Goal: Task Accomplishment & Management: Manage account settings

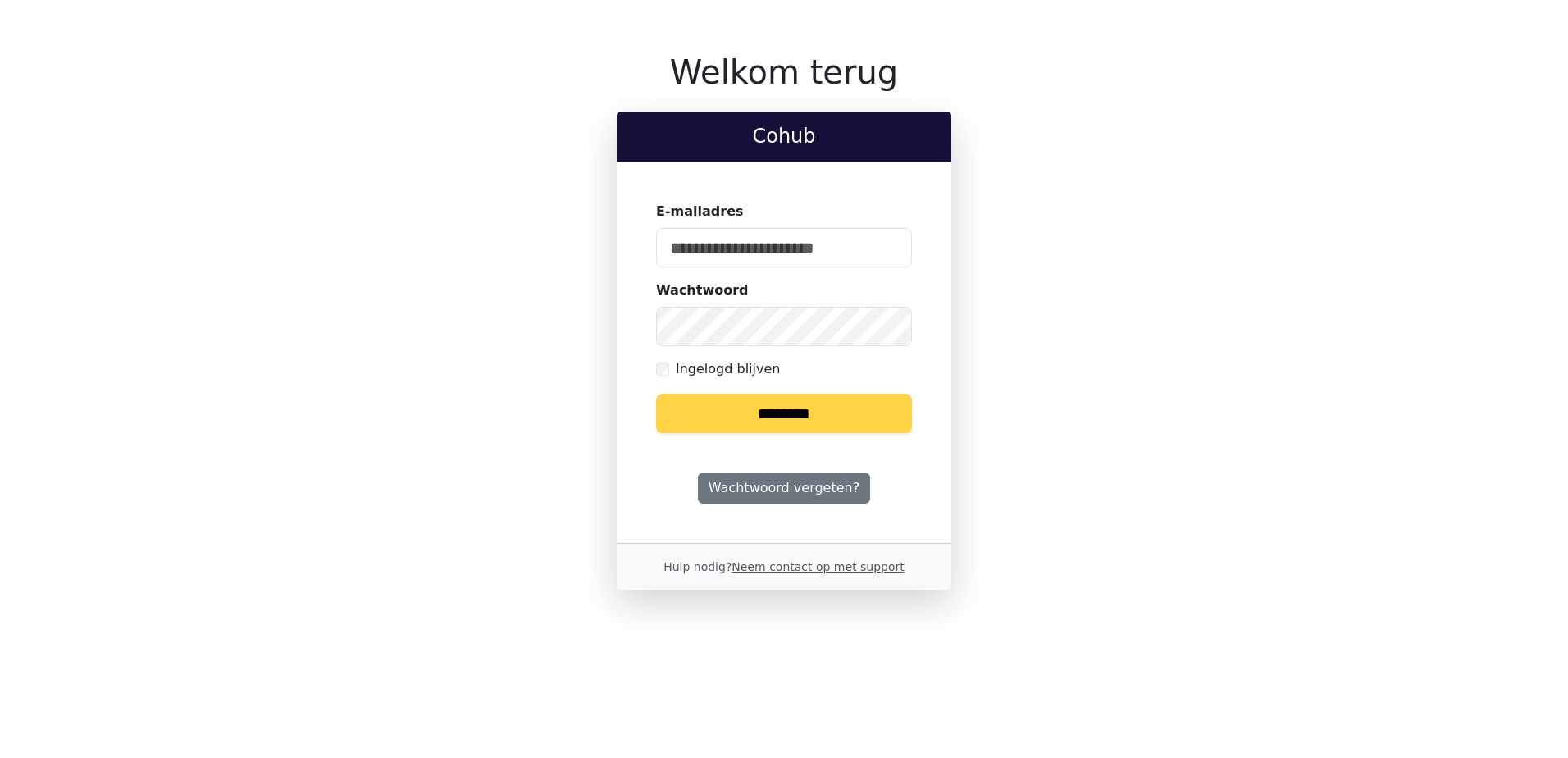
type input "**********"
click at [794, 416] on input "********" at bounding box center [784, 413] width 256 height 39
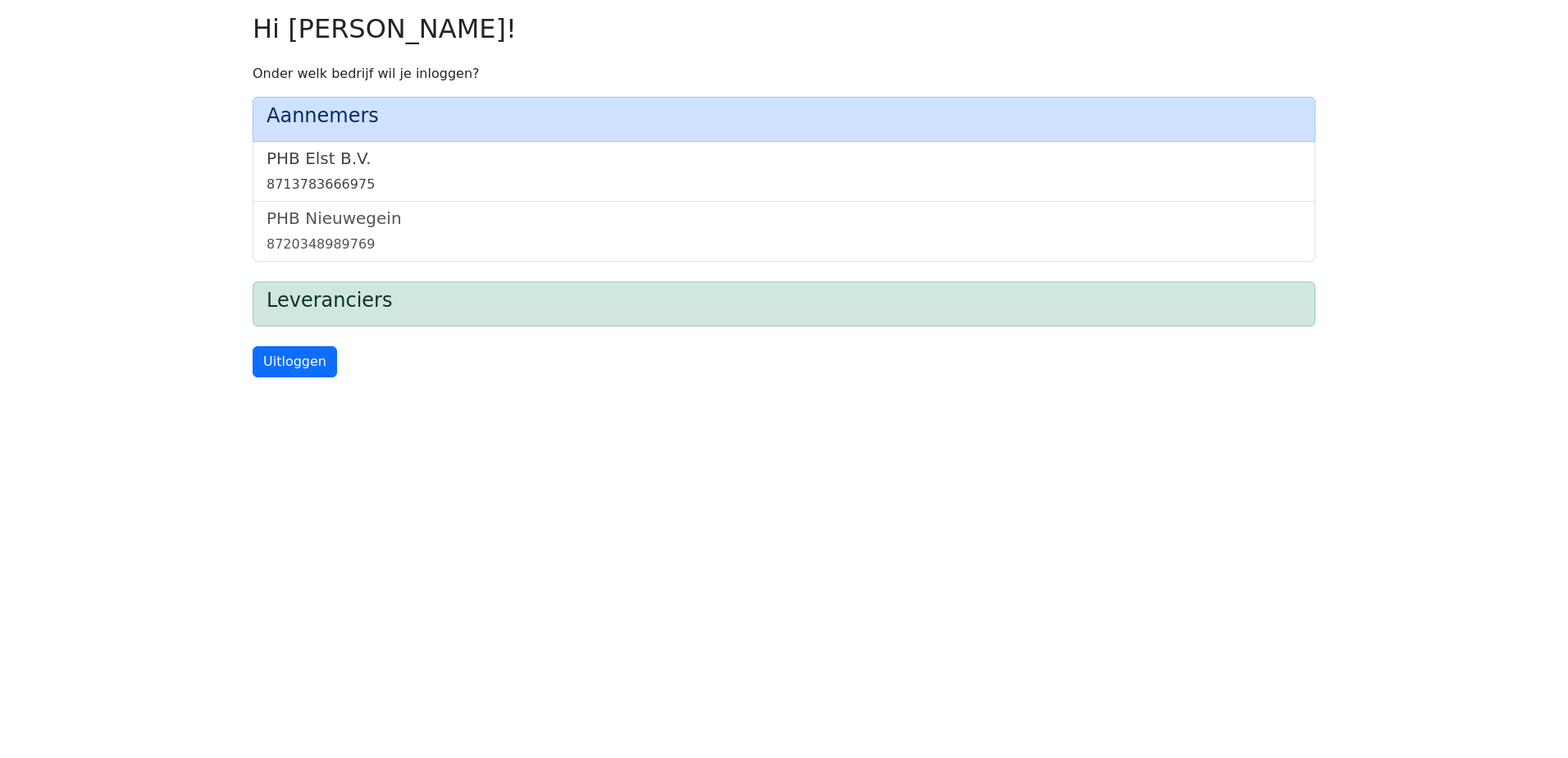
click at [316, 170] on link "PHB Elst B.V. 8713783666975" at bounding box center [783, 171] width 1035 height 46
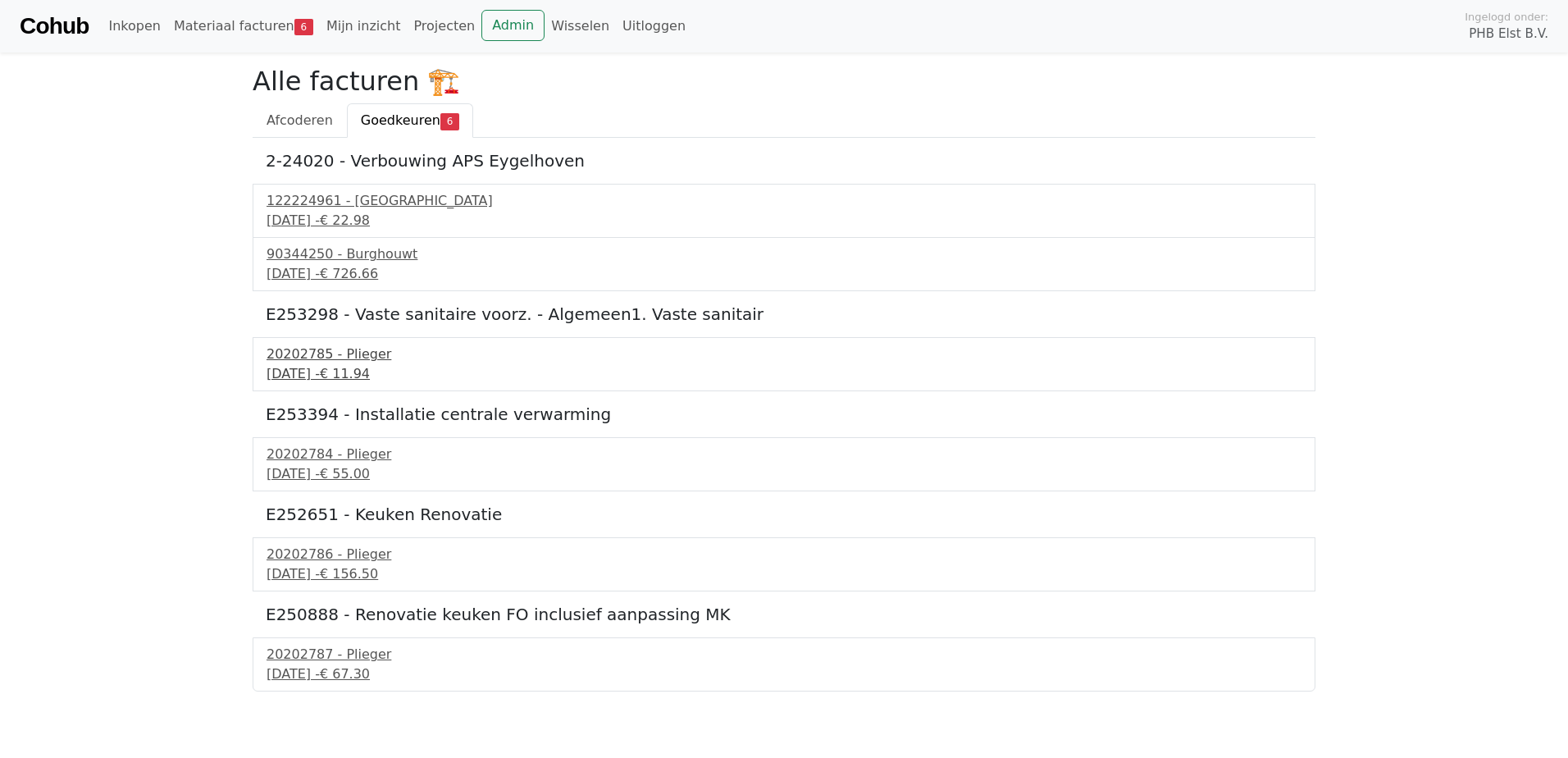
click at [313, 363] on div "20202785 - Plieger" at bounding box center [783, 354] width 1035 height 20
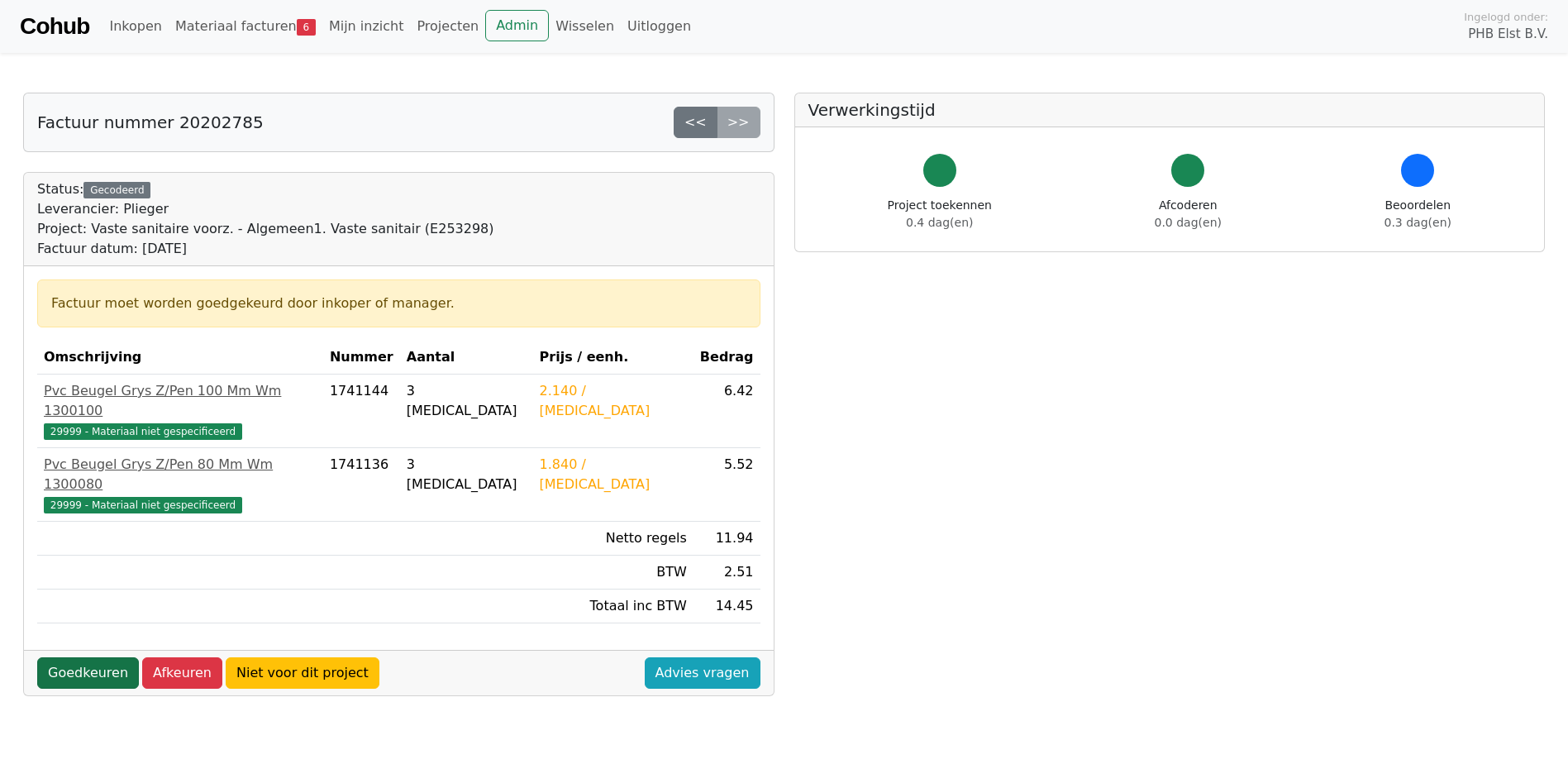
click at [72, 657] on link "Goedkeuren" at bounding box center [88, 673] width 102 height 32
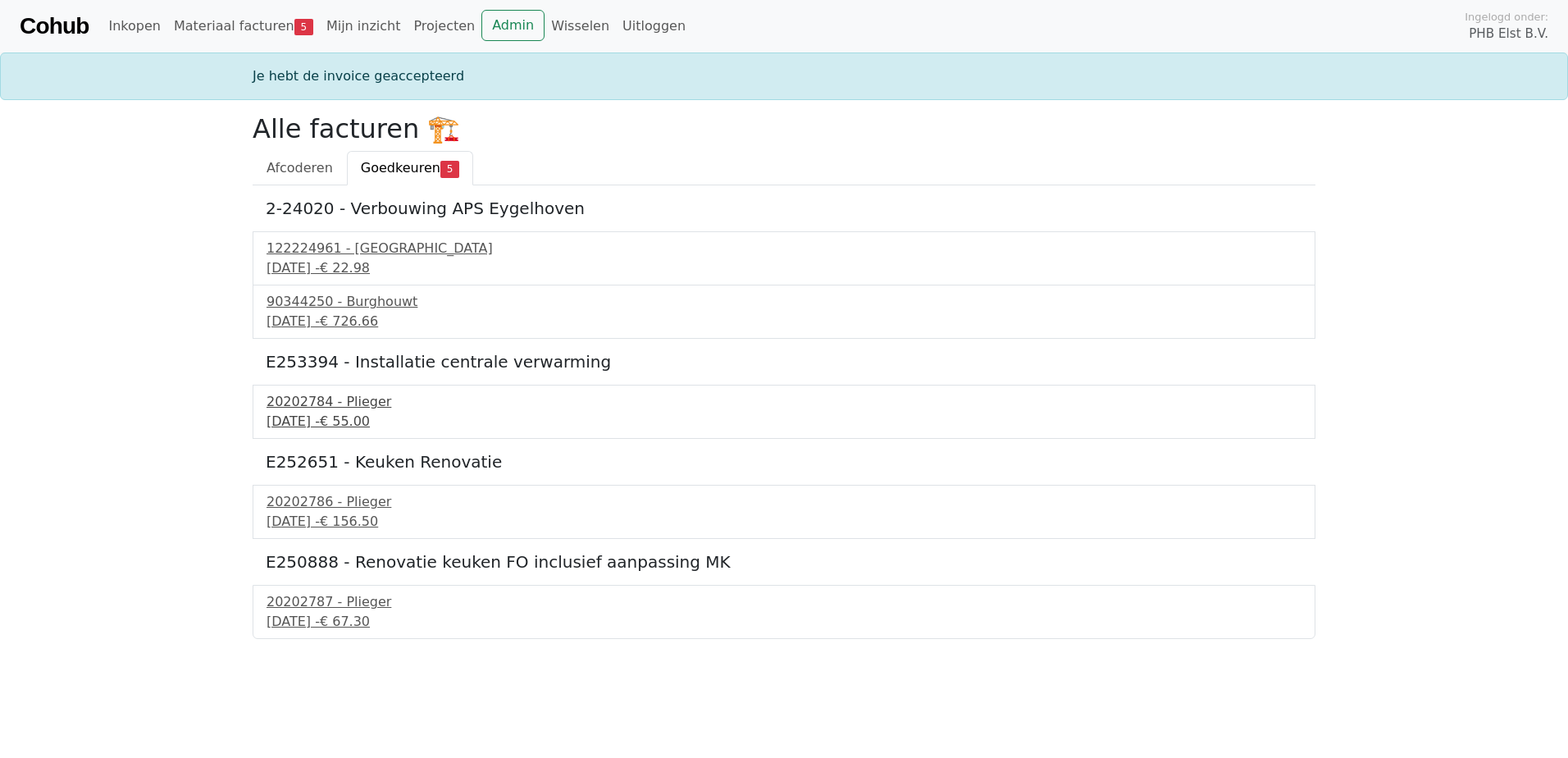
click at [310, 400] on div "20202784 - Plieger" at bounding box center [783, 401] width 1035 height 20
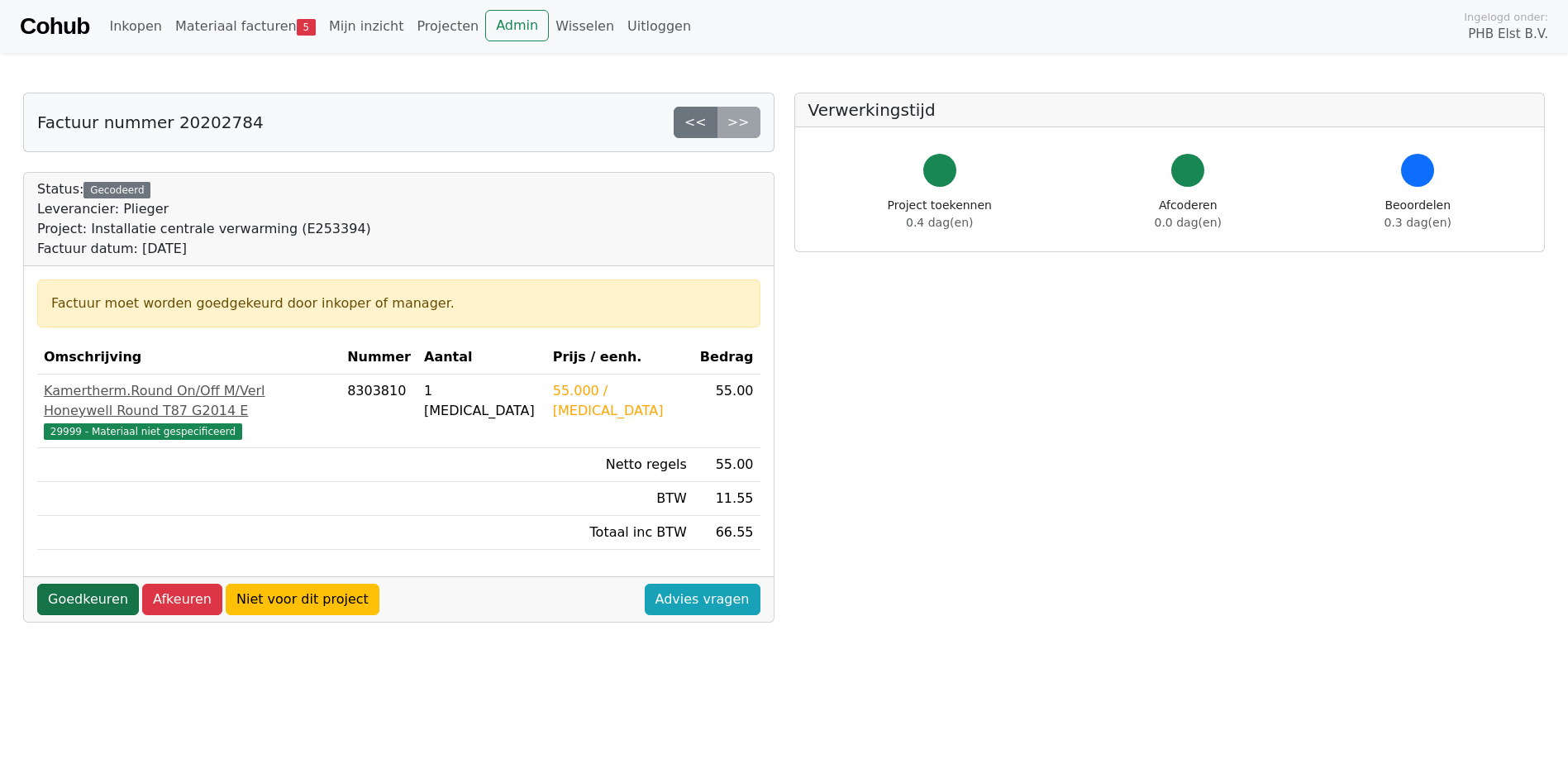
click at [93, 583] on link "Goedkeuren" at bounding box center [88, 599] width 102 height 32
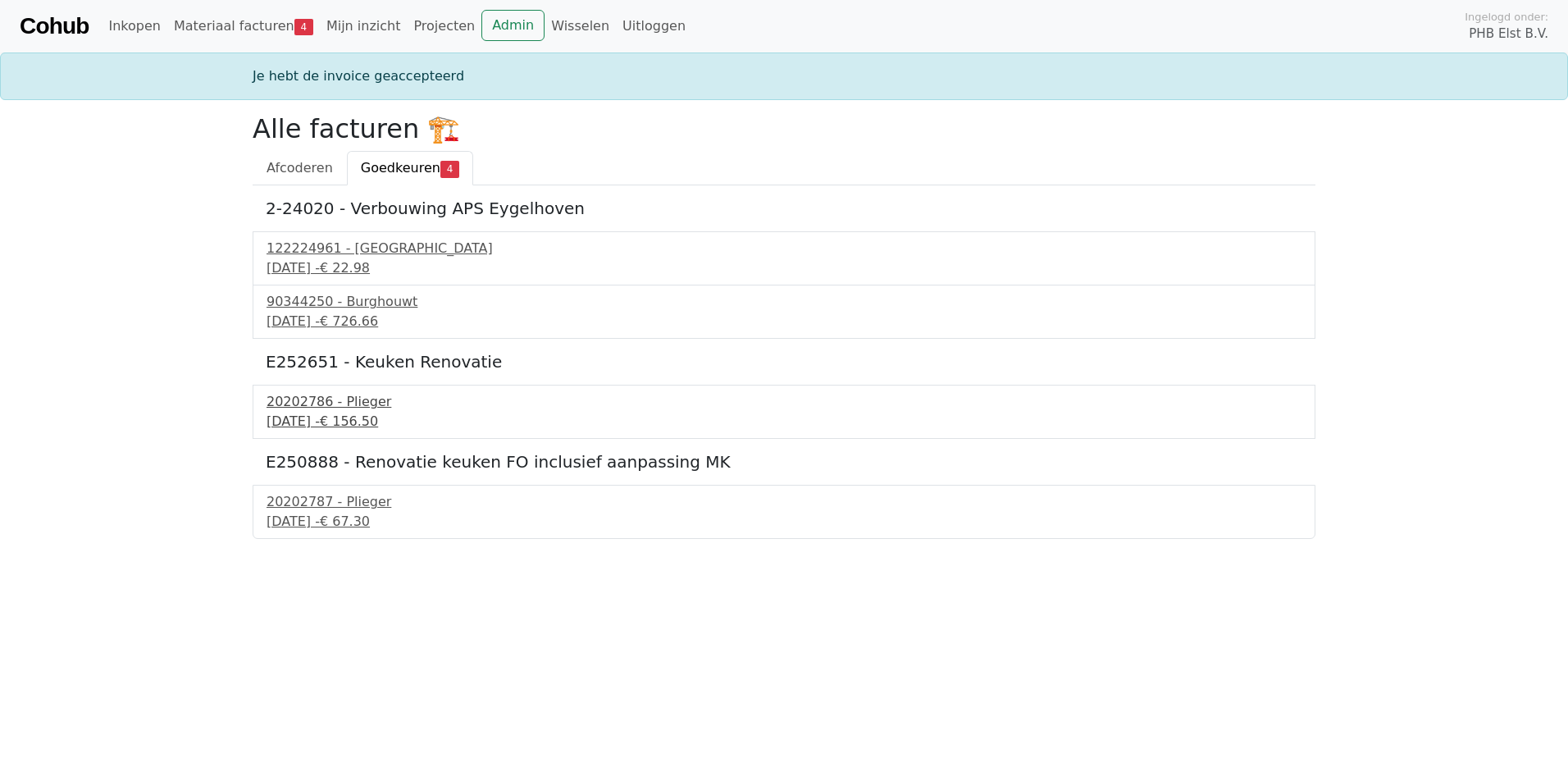
click at [323, 403] on div "20202786 - Plieger" at bounding box center [783, 401] width 1035 height 20
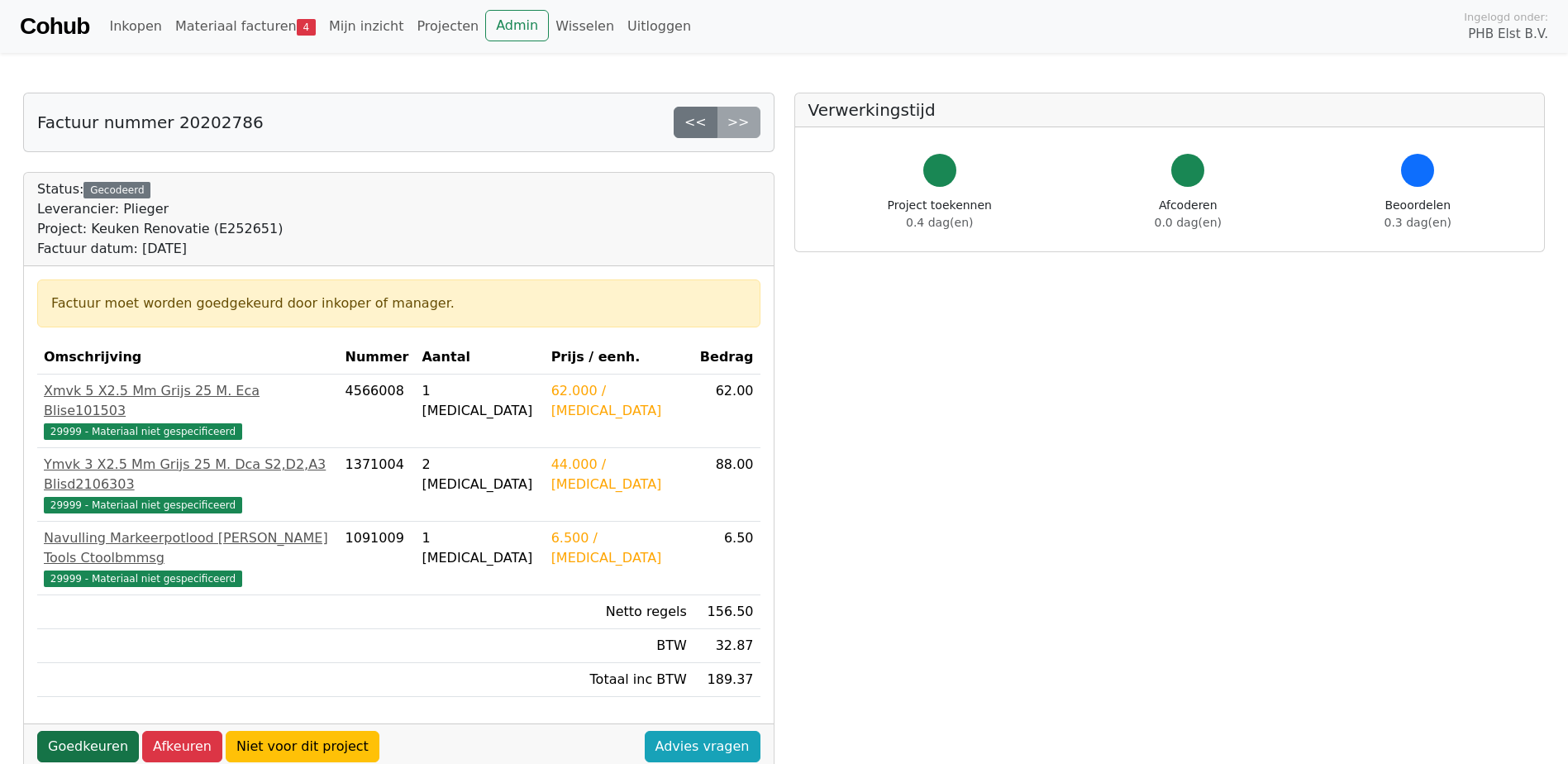
click at [63, 731] on link "Goedkeuren" at bounding box center [88, 746] width 102 height 32
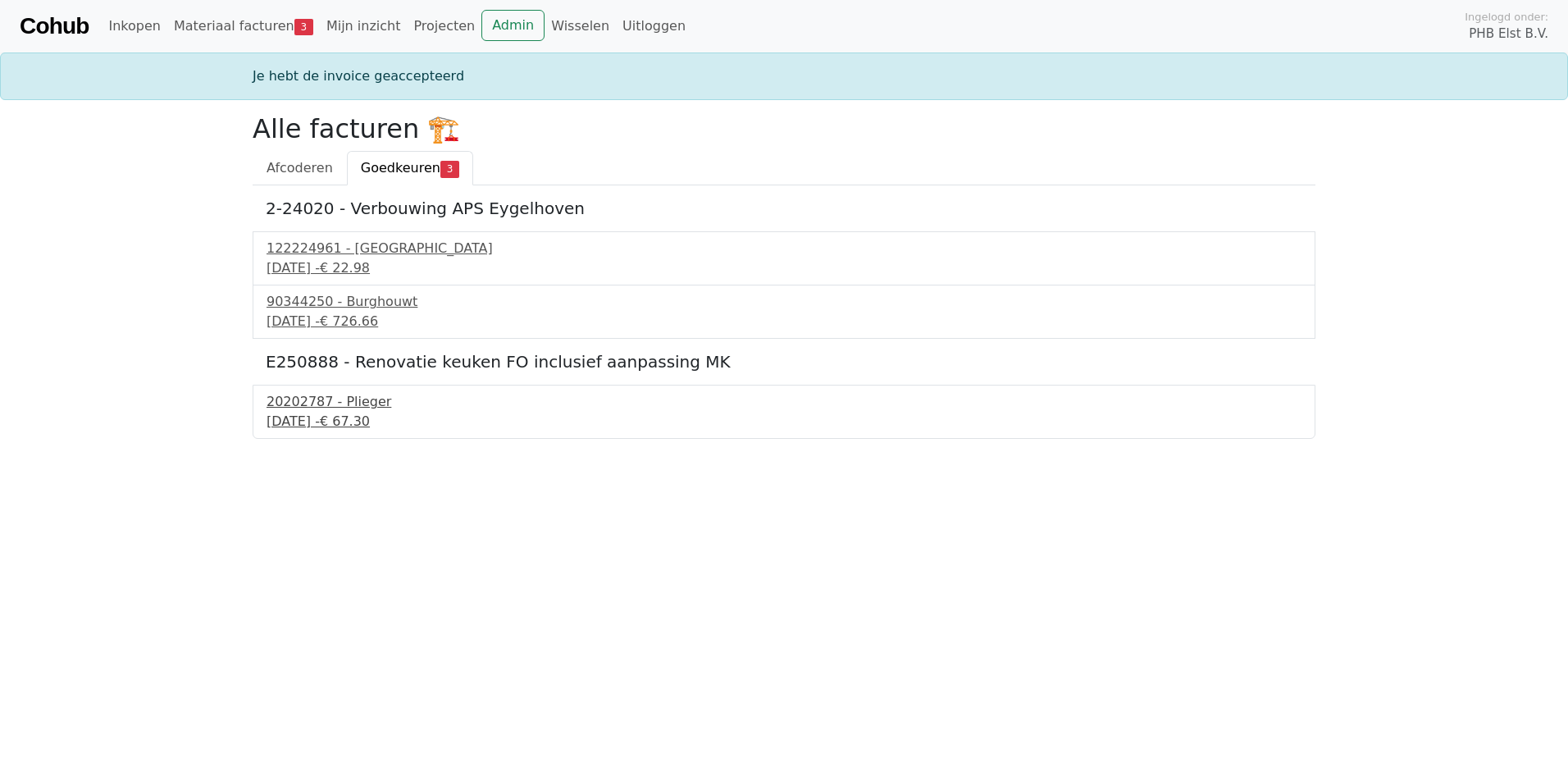
click at [307, 417] on div "[DATE] - € 67.30" at bounding box center [783, 421] width 1035 height 20
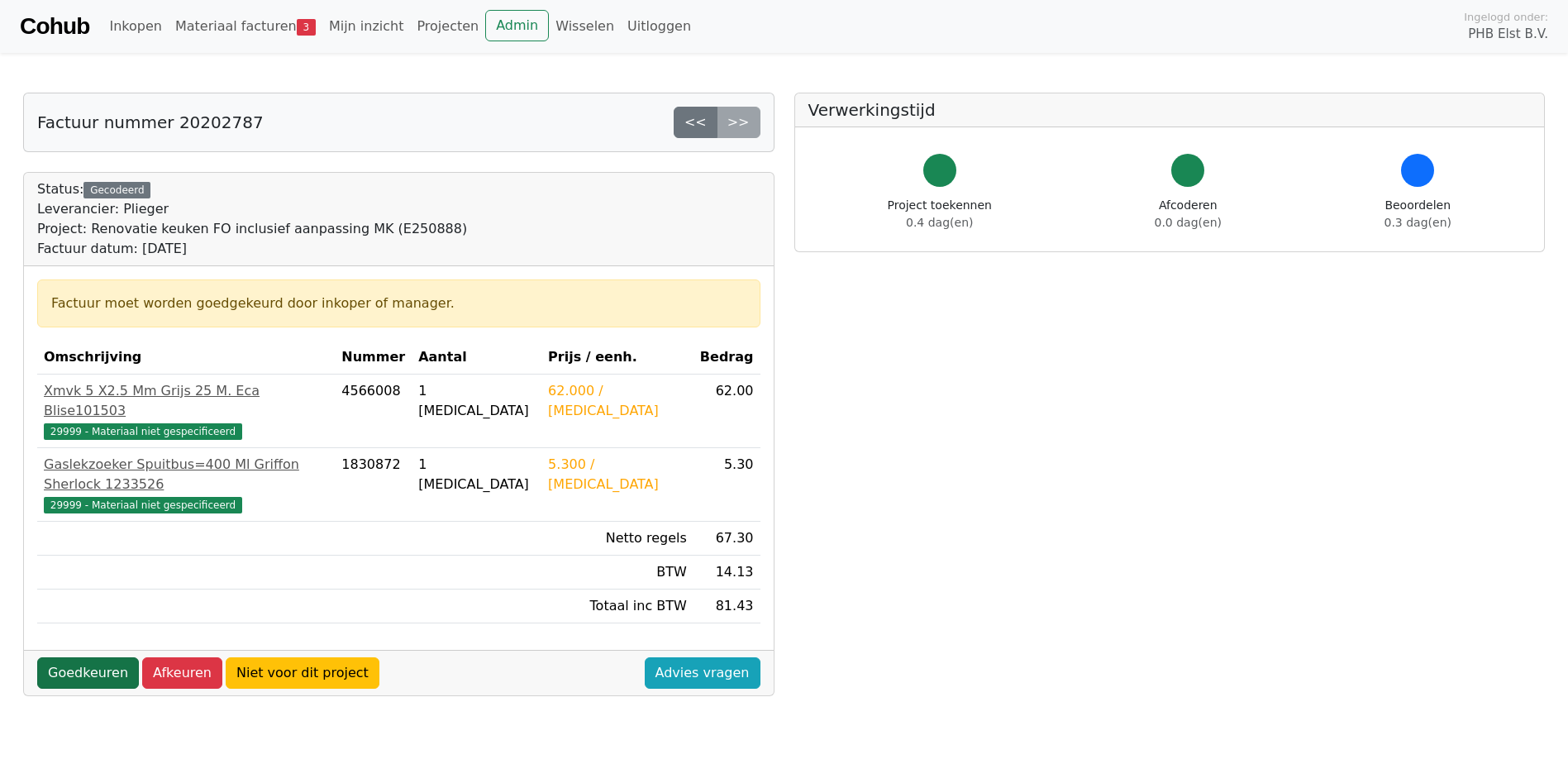
click at [75, 657] on link "Goedkeuren" at bounding box center [88, 673] width 102 height 32
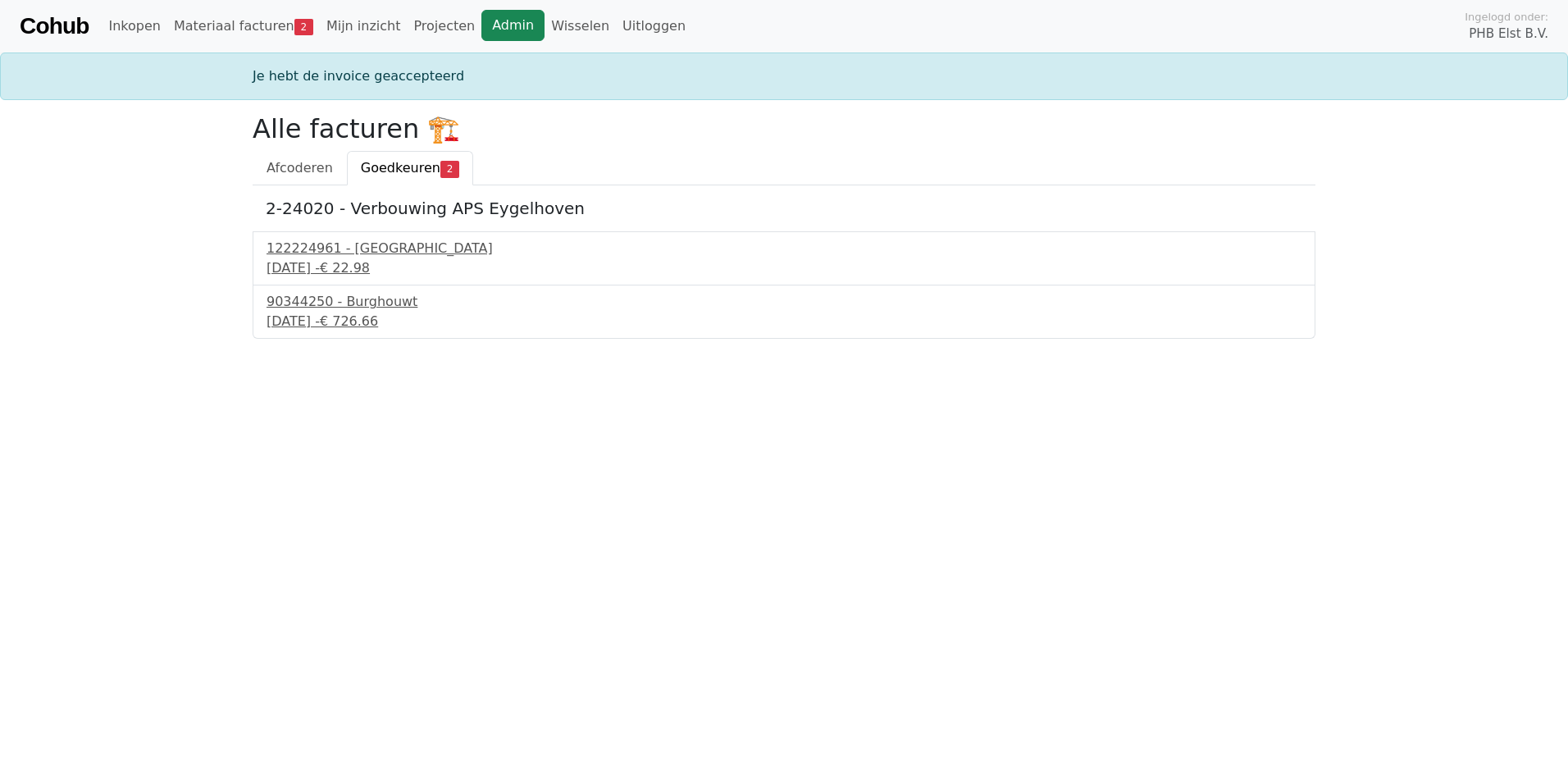
click at [483, 24] on link "Admin" at bounding box center [513, 25] width 63 height 31
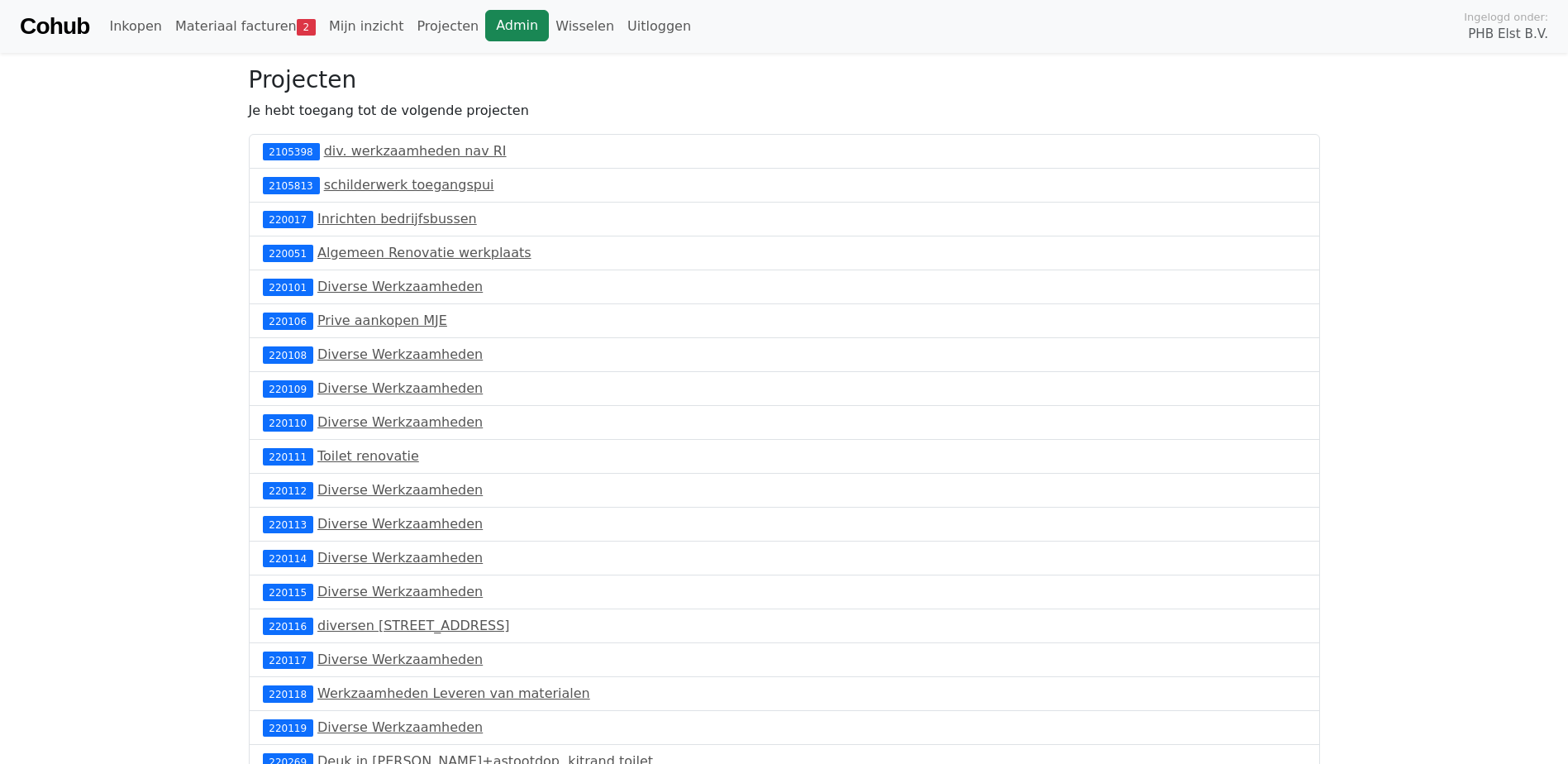
click at [485, 21] on link "Admin" at bounding box center [517, 25] width 63 height 32
click at [485, 32] on link "Admin" at bounding box center [517, 25] width 63 height 32
click at [297, 23] on span "4" at bounding box center [306, 27] width 19 height 16
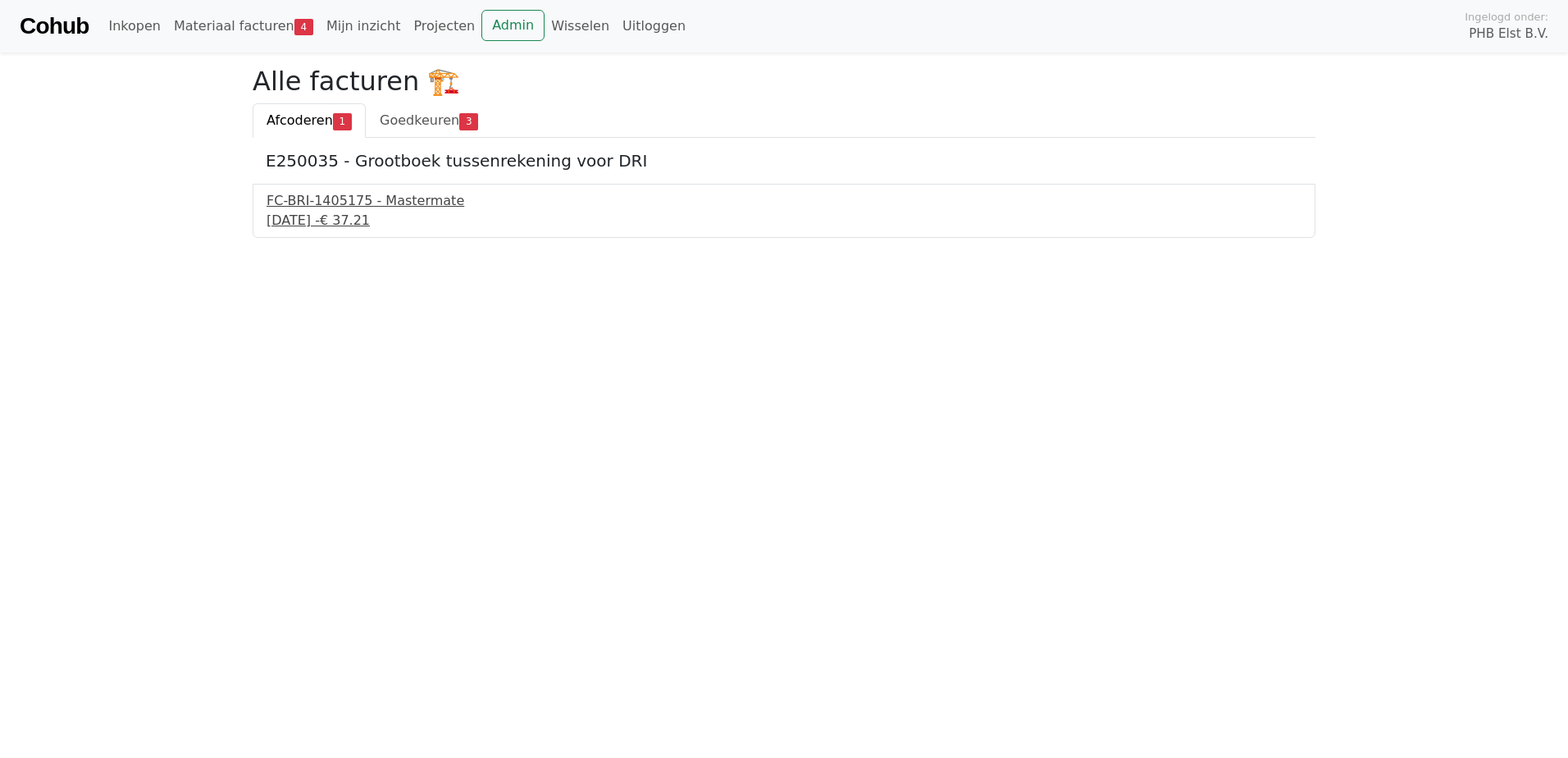
click at [339, 212] on div "[DATE] - € 37.21" at bounding box center [783, 220] width 1035 height 20
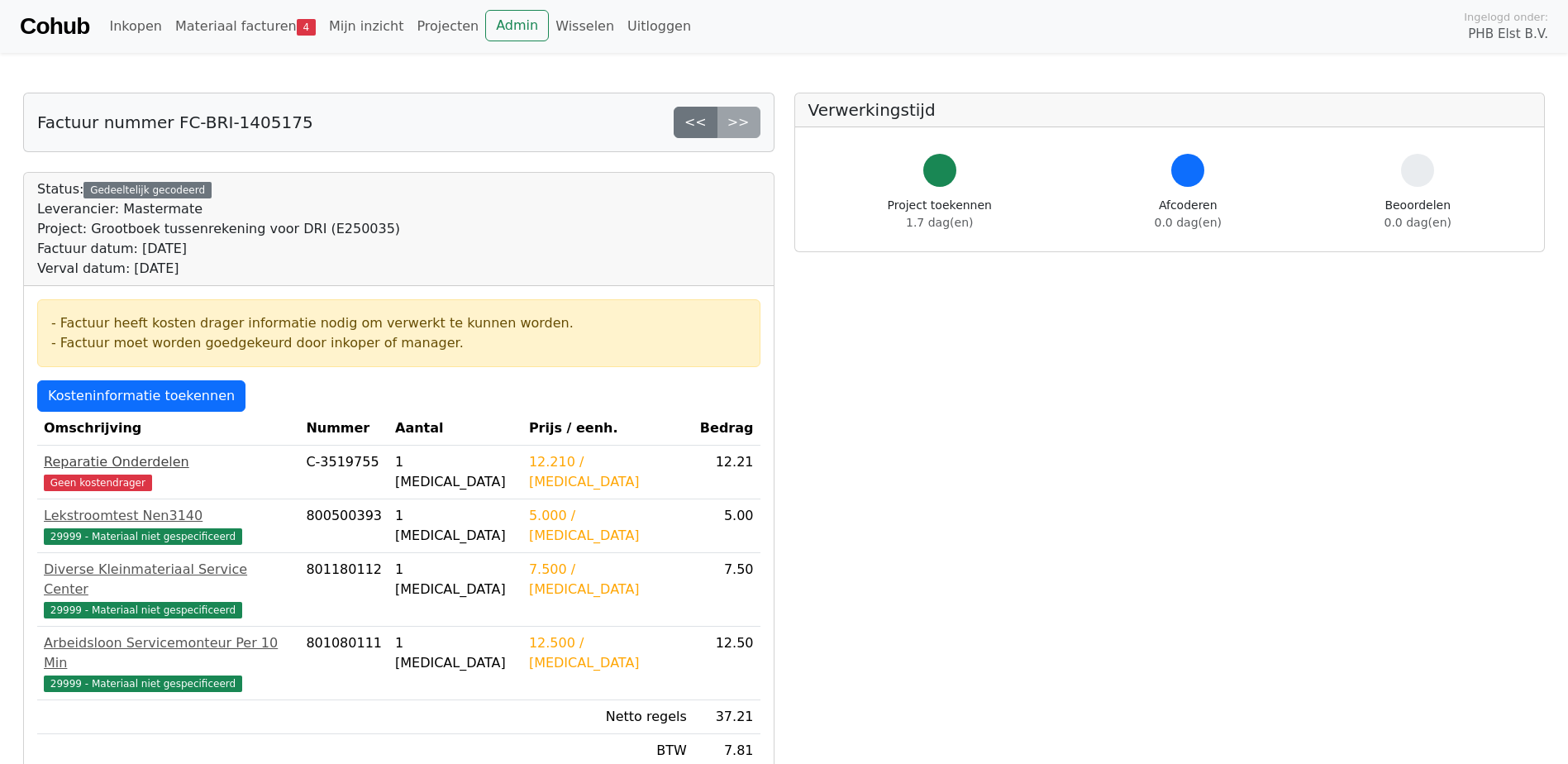
click at [83, 480] on span "Geen kostendrager" at bounding box center [98, 482] width 108 height 16
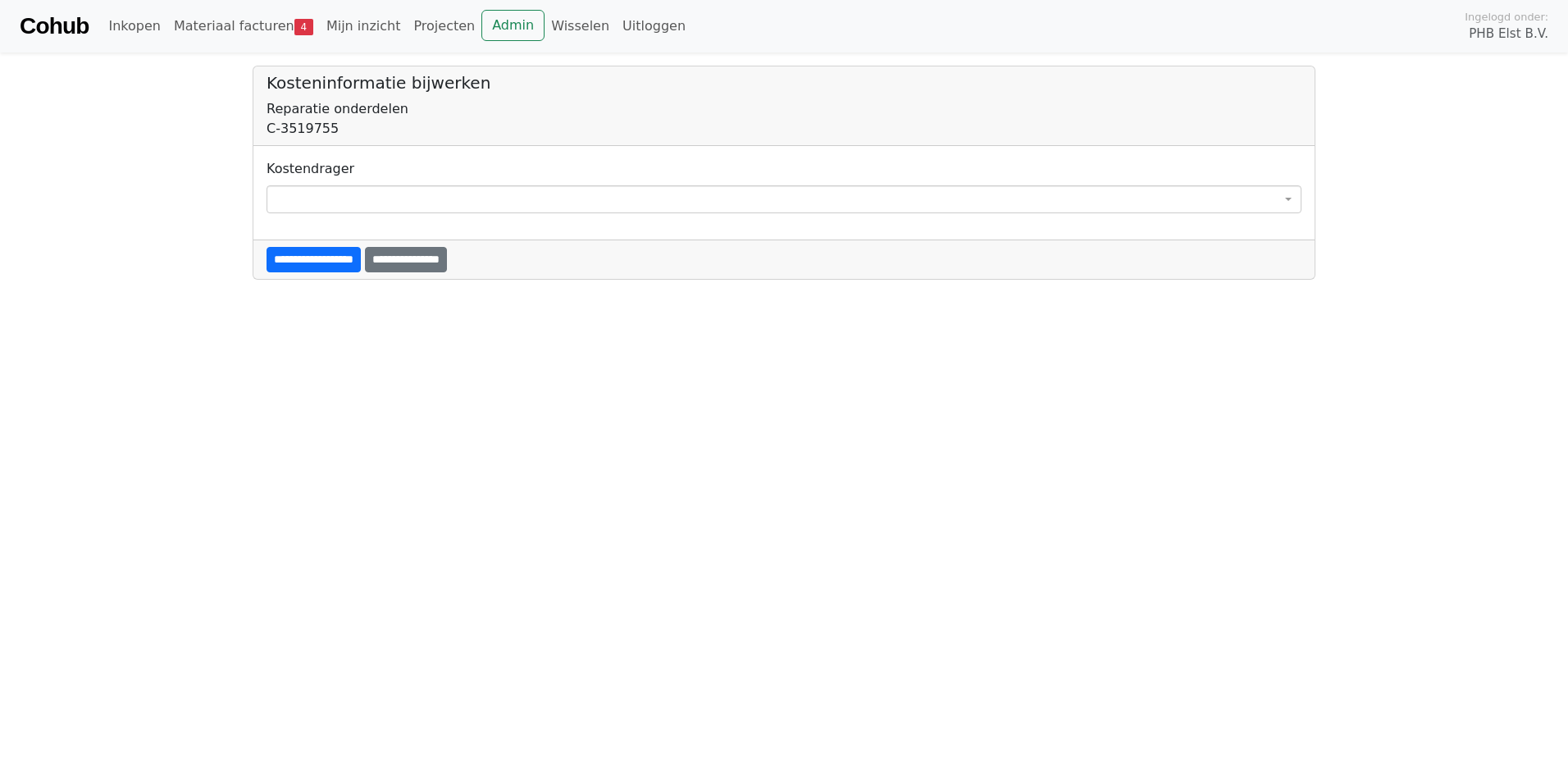
click at [391, 194] on span at bounding box center [783, 199] width 1035 height 28
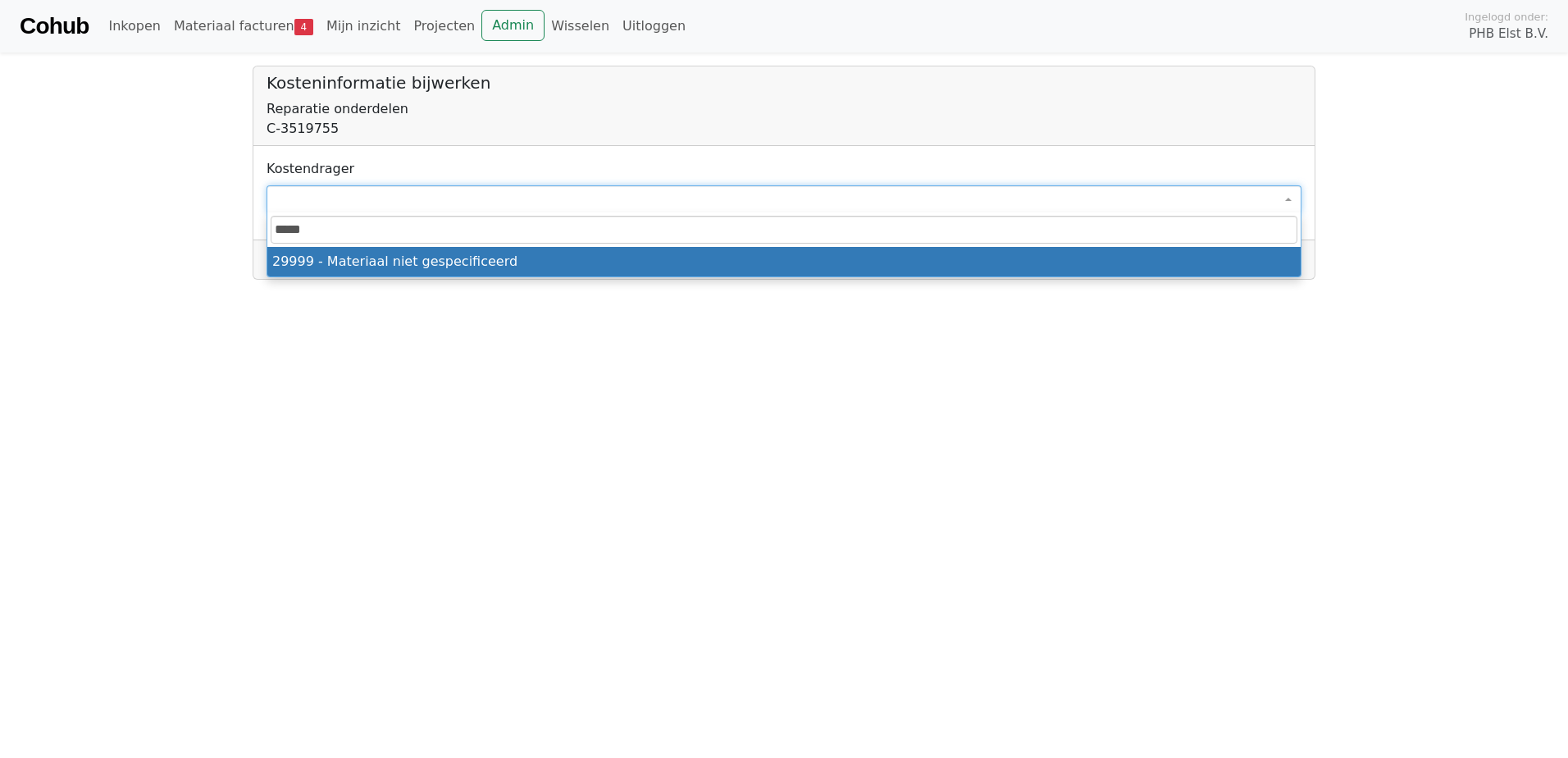
type input "*****"
drag, startPoint x: 377, startPoint y: 267, endPoint x: 314, endPoint y: 264, distance: 63.1
select select "****"
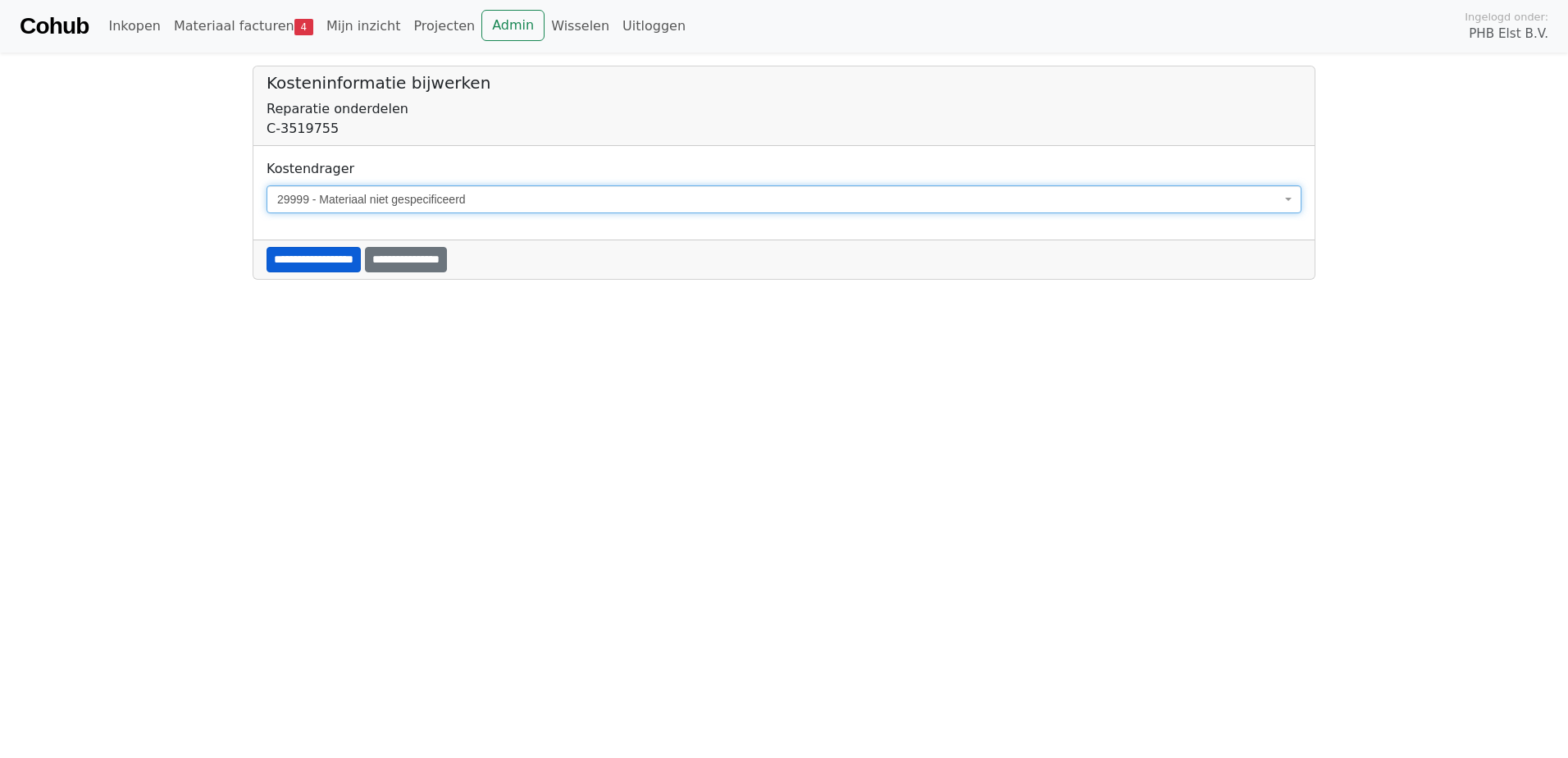
click at [314, 258] on input "**********" at bounding box center [313, 259] width 94 height 25
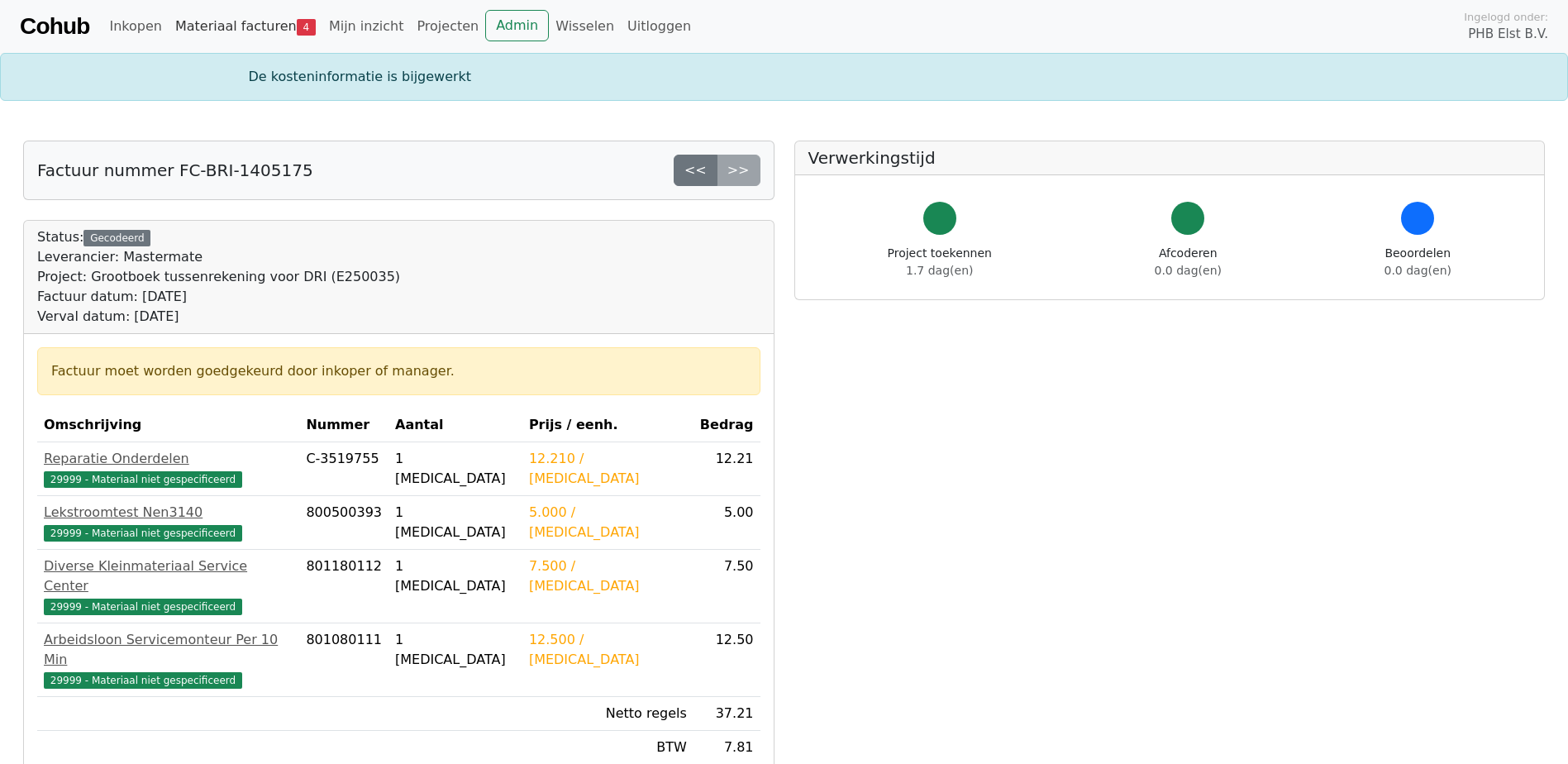
click at [270, 26] on link "Materiaal facturen 4" at bounding box center [246, 26] width 154 height 33
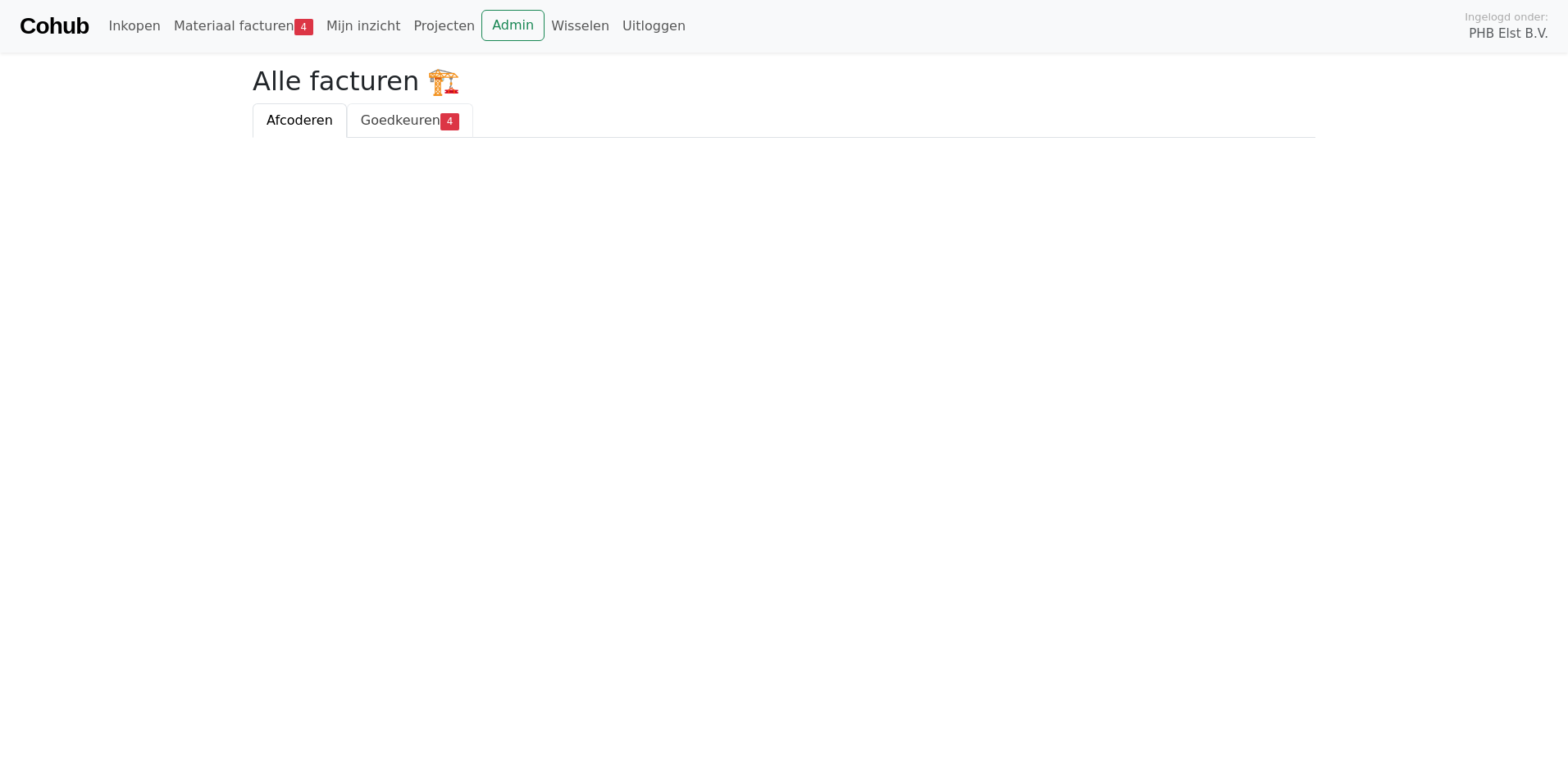
click at [375, 121] on span "Goedkeuren" at bounding box center [401, 119] width 80 height 15
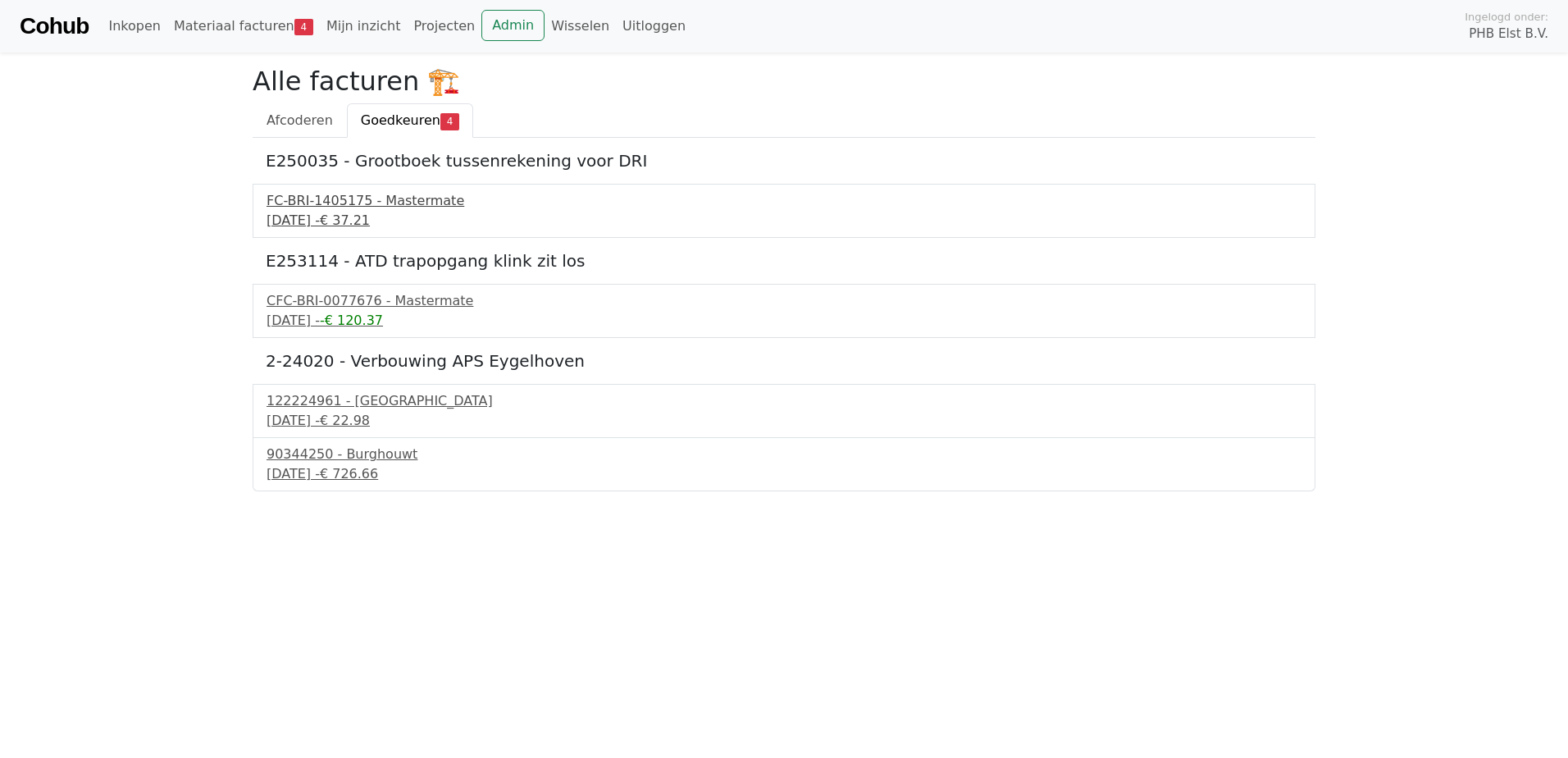
click at [295, 198] on div "FC-BRI-1405175 - Mastermate" at bounding box center [783, 201] width 1035 height 20
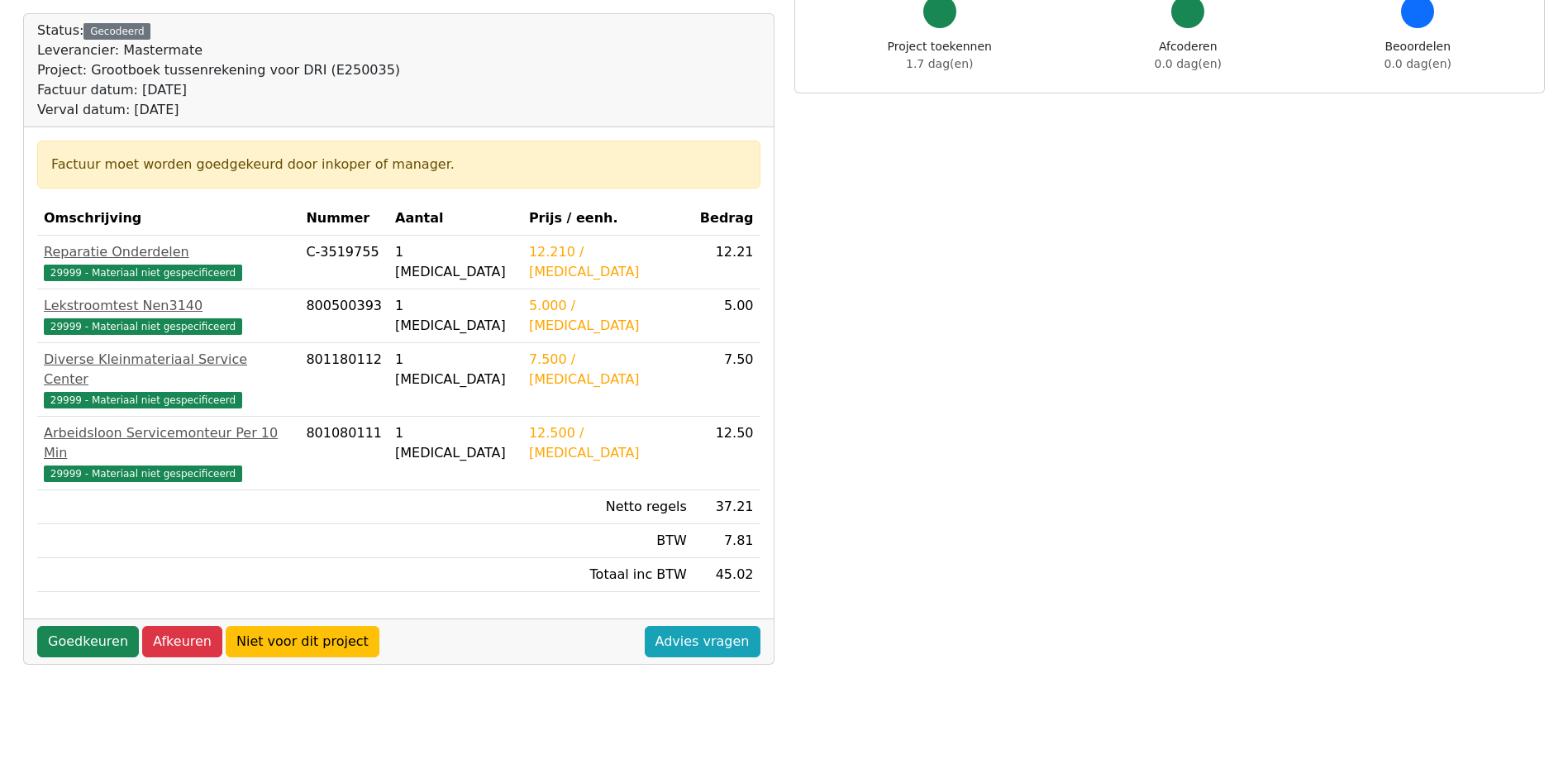
scroll to position [165, 0]
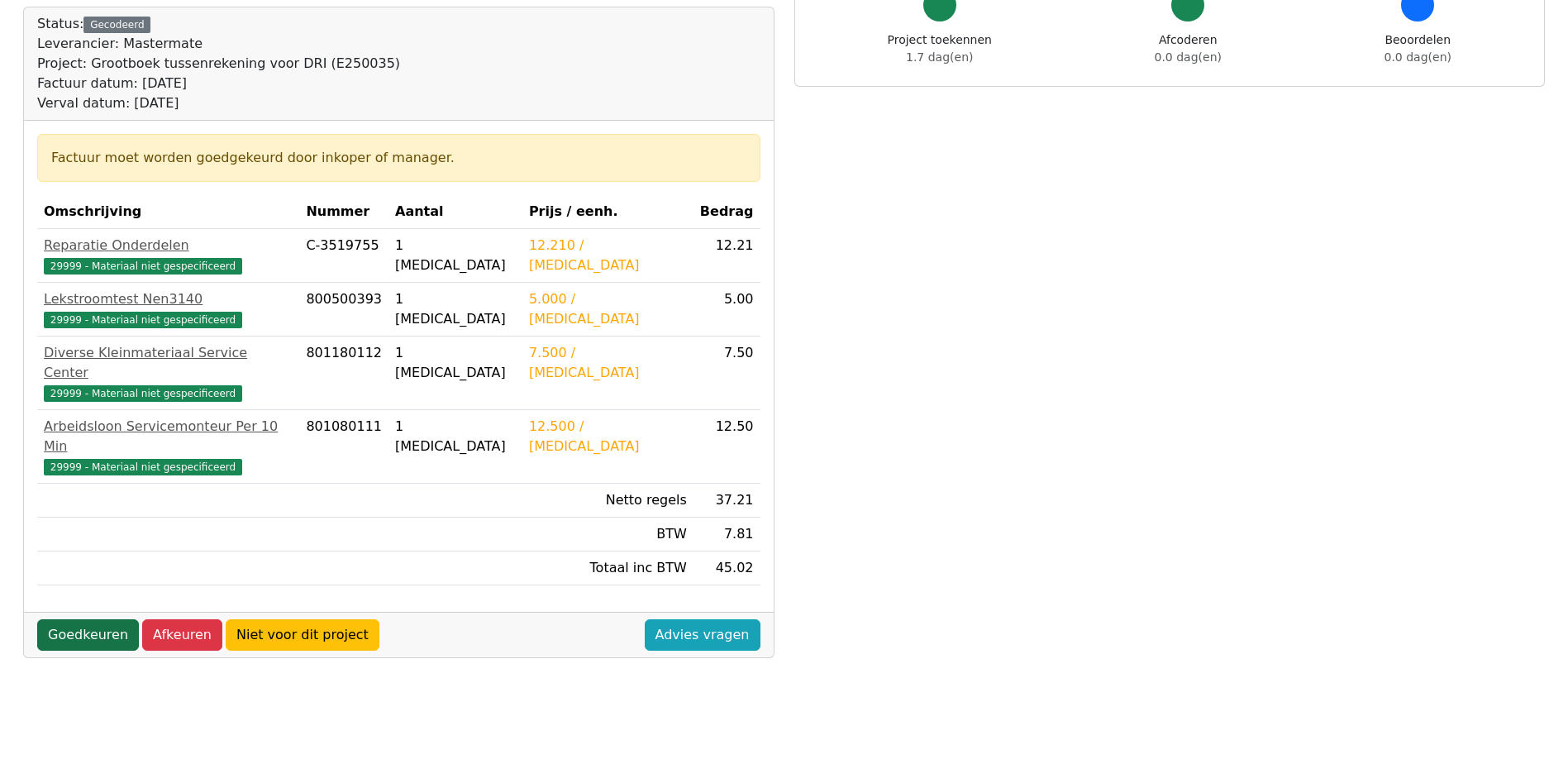
click at [97, 619] on link "Goedkeuren" at bounding box center [88, 634] width 102 height 32
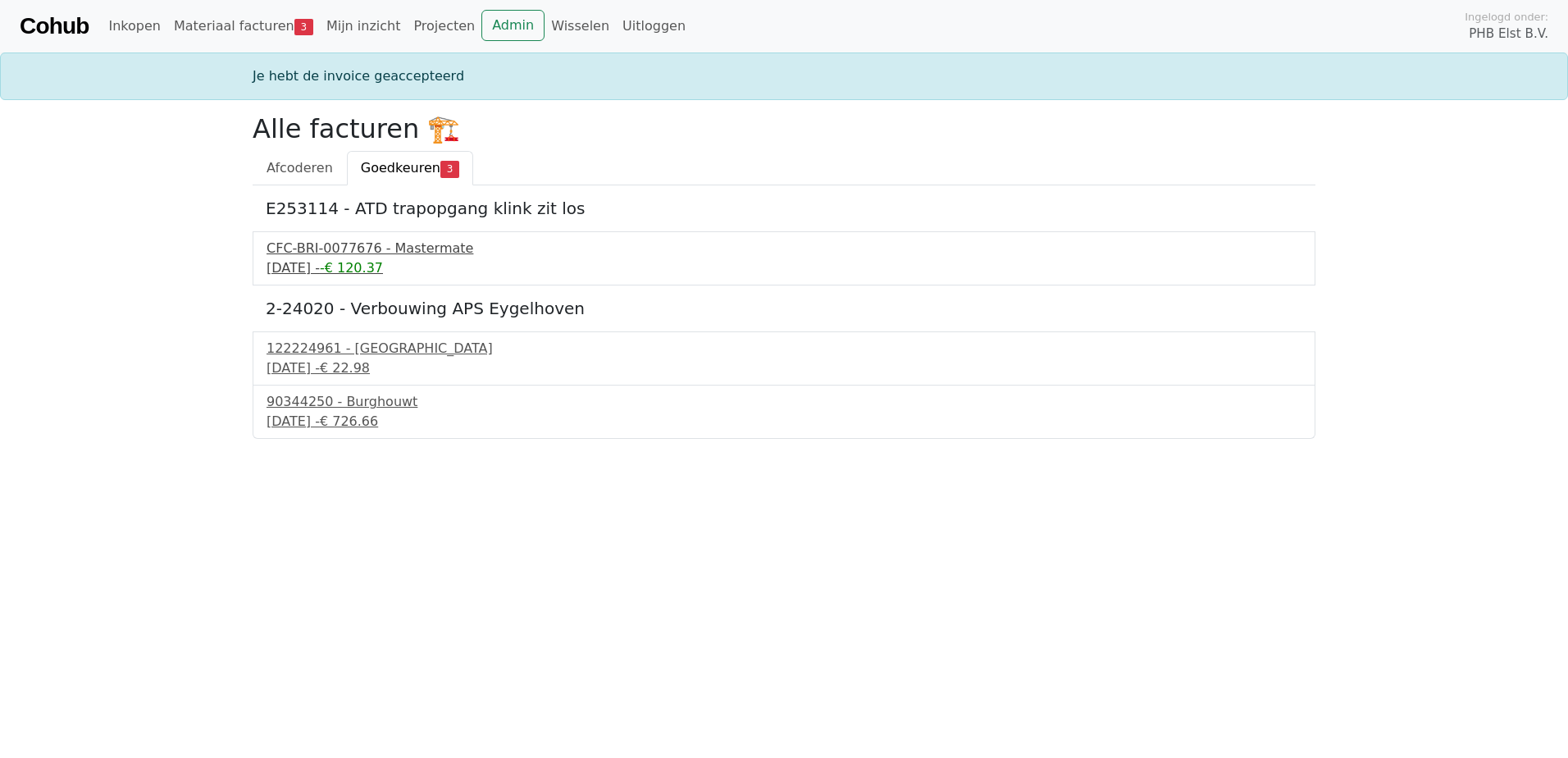
click at [297, 249] on div "CFC-BRI-0077676 - Mastermate" at bounding box center [783, 248] width 1035 height 20
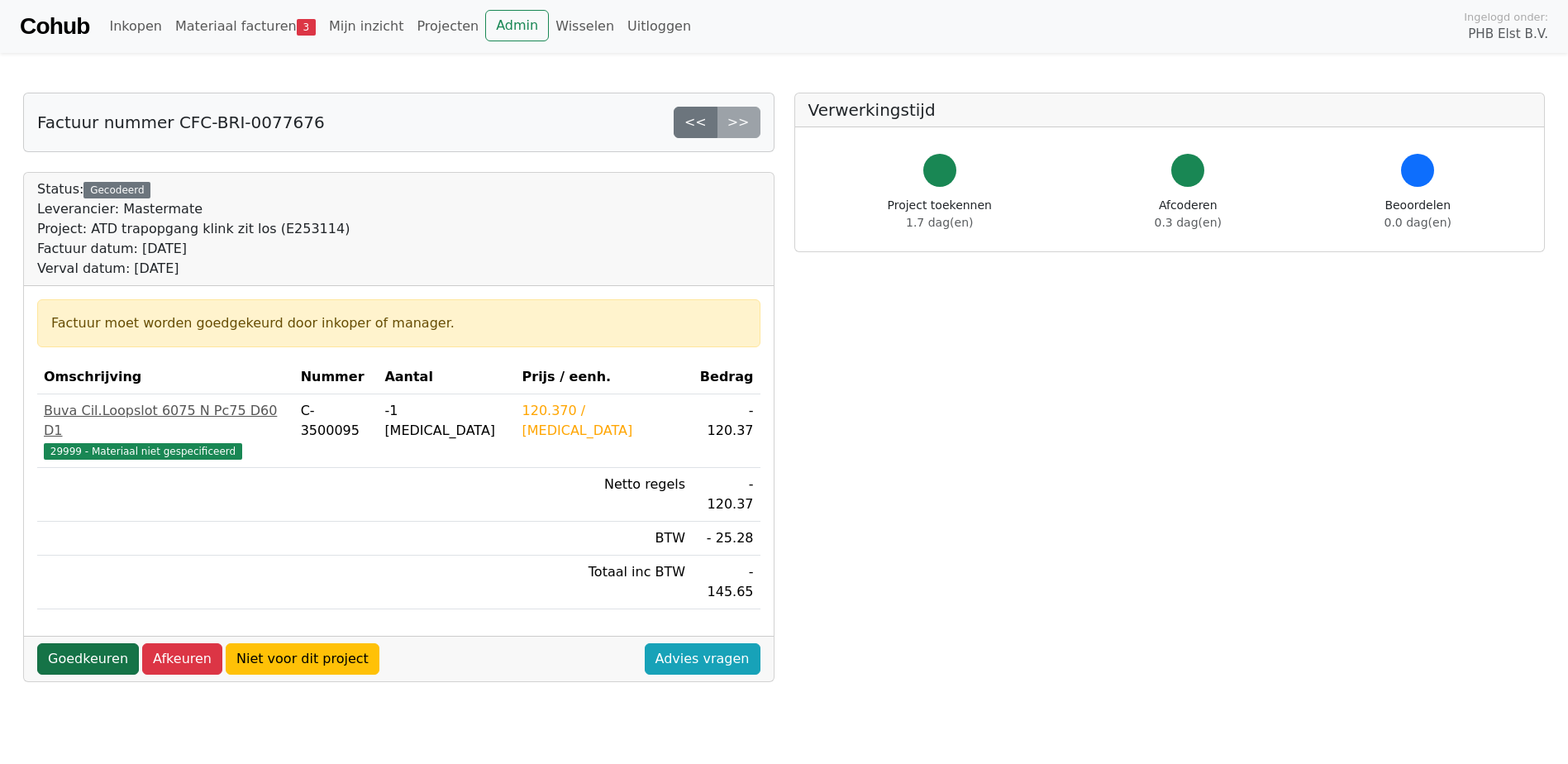
click at [85, 643] on link "Goedkeuren" at bounding box center [88, 658] width 102 height 32
